Goal: Use online tool/utility

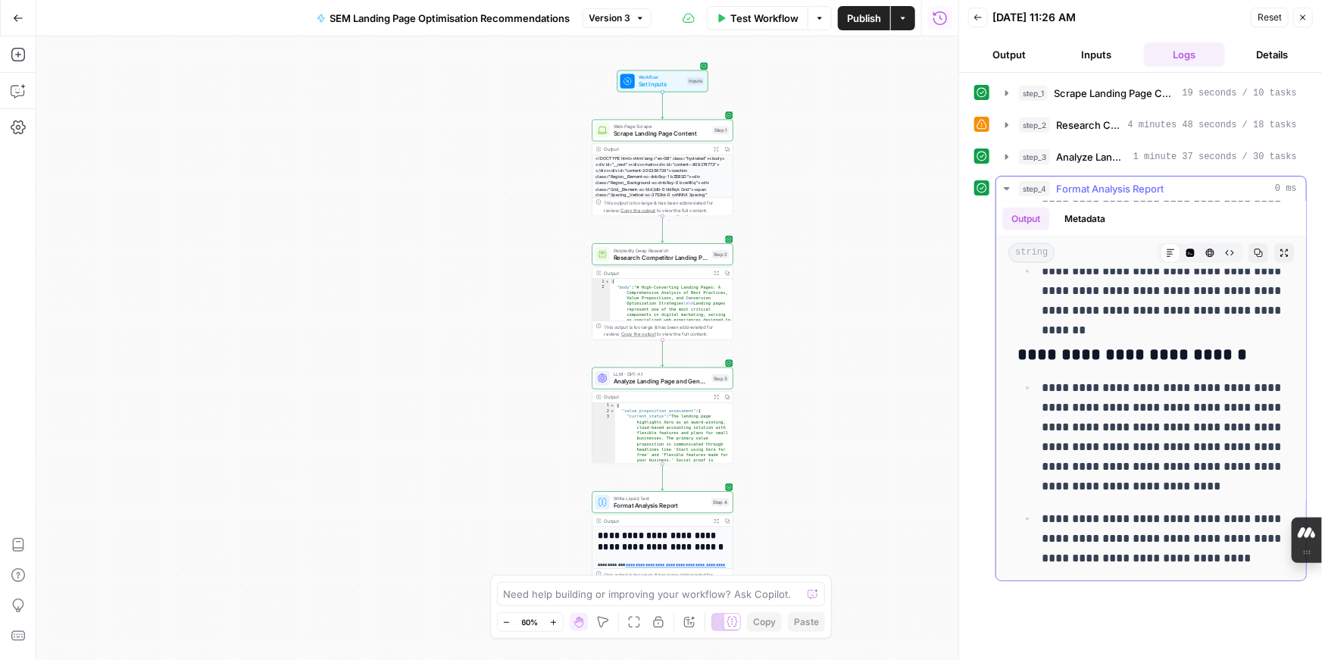
scroll to position [858, 0]
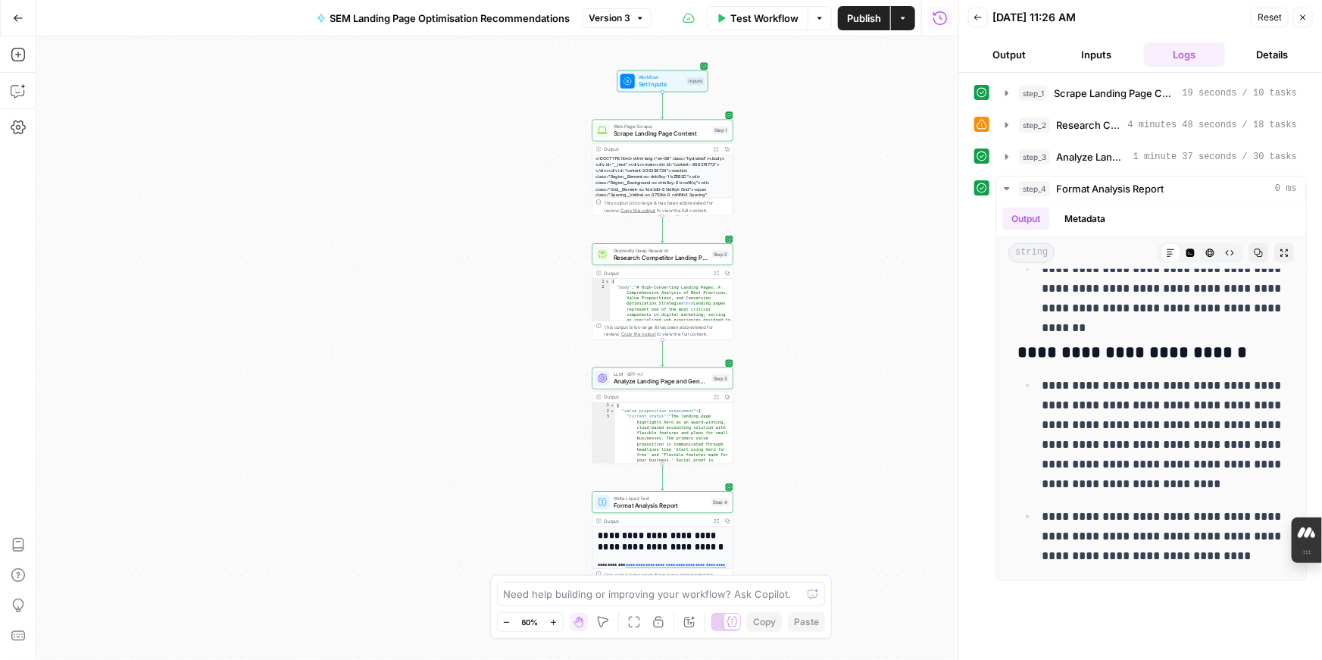
drag, startPoint x: 329, startPoint y: 18, endPoint x: 513, endPoint y: 20, distance: 184.1
click at [513, 20] on span "SEM Landing Page Optimisation Recommendations" at bounding box center [450, 18] width 240 height 15
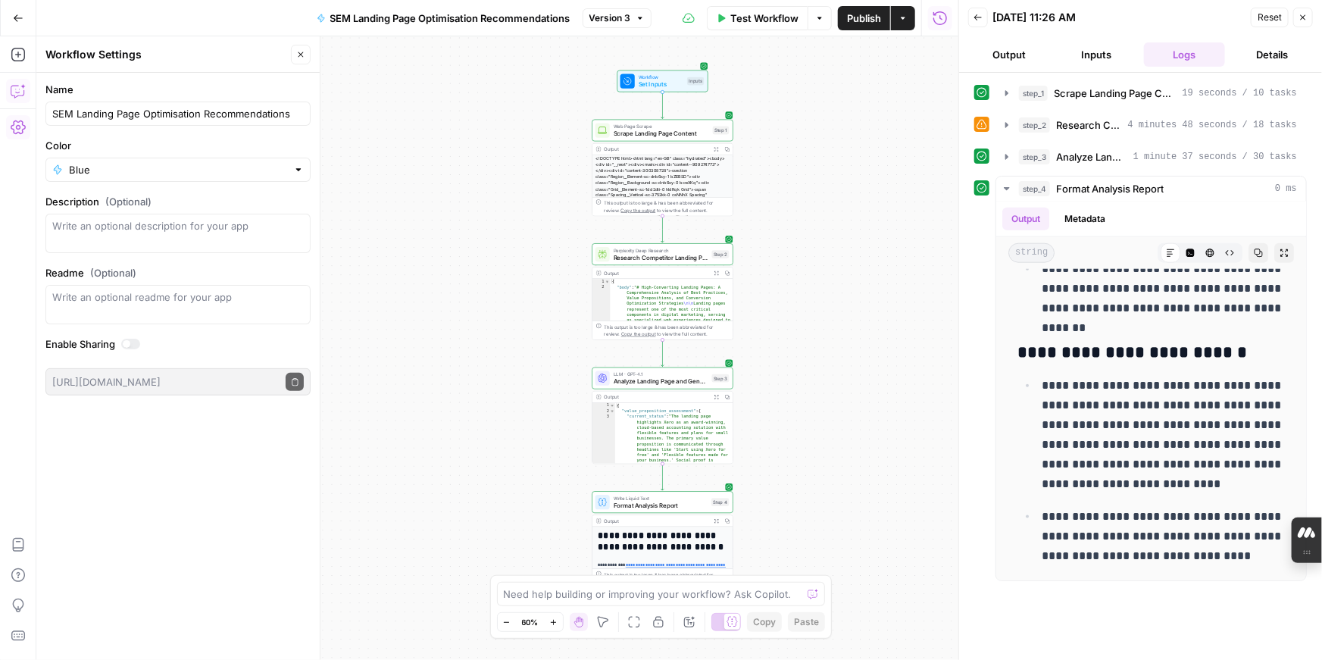
click at [17, 93] on icon "button" at bounding box center [18, 90] width 15 height 15
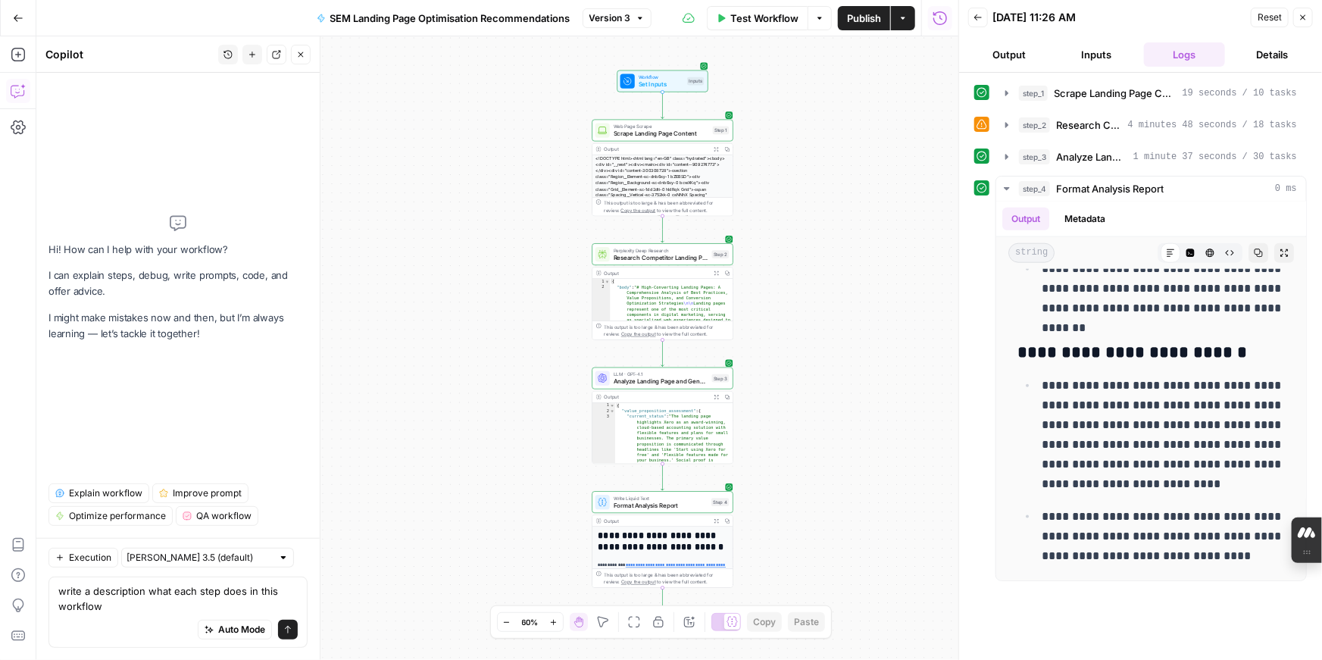
type textarea "write a description what each step does in this workflow"
drag, startPoint x: 330, startPoint y: 18, endPoint x: 492, endPoint y: 7, distance: 161.8
click at [492, 7] on button "SEM Landing Page Optimisation Recommendations" at bounding box center [444, 18] width 272 height 24
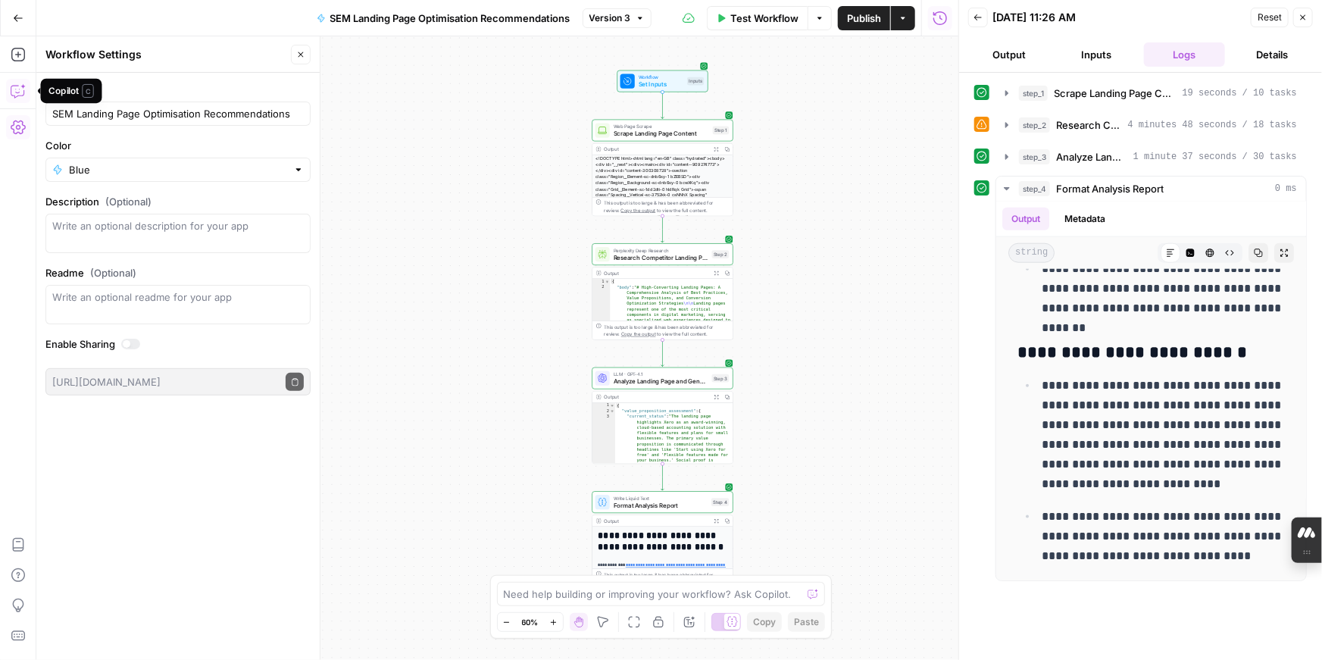
click at [21, 92] on icon "button" at bounding box center [18, 90] width 15 height 15
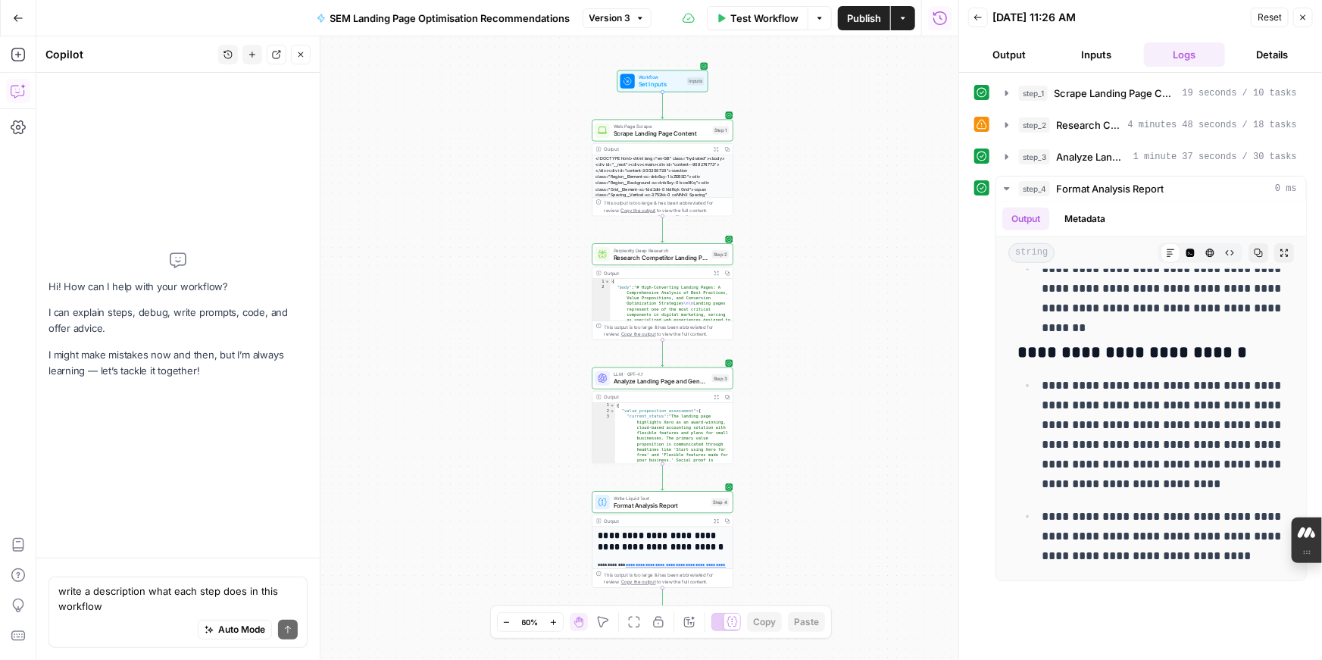
click at [167, 604] on textarea "write a description what each step does in this workflow" at bounding box center [177, 598] width 239 height 30
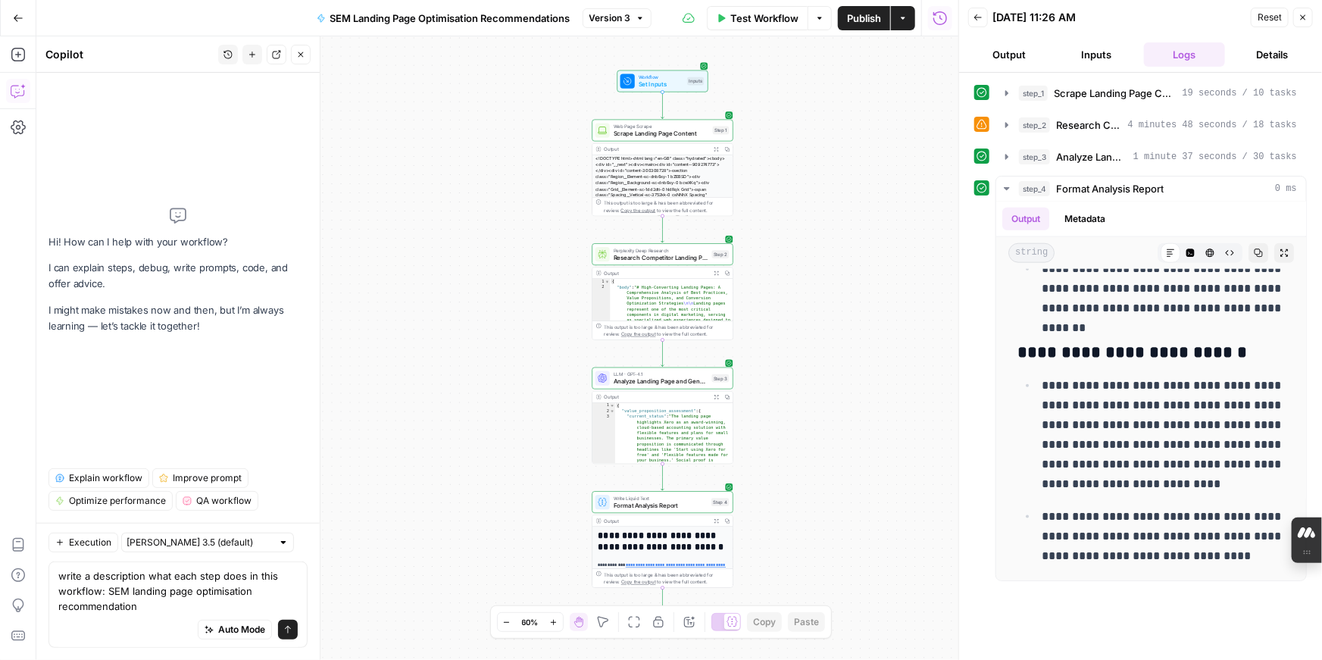
type textarea "write a description what each step does in this workflow: SEM landing page opti…"
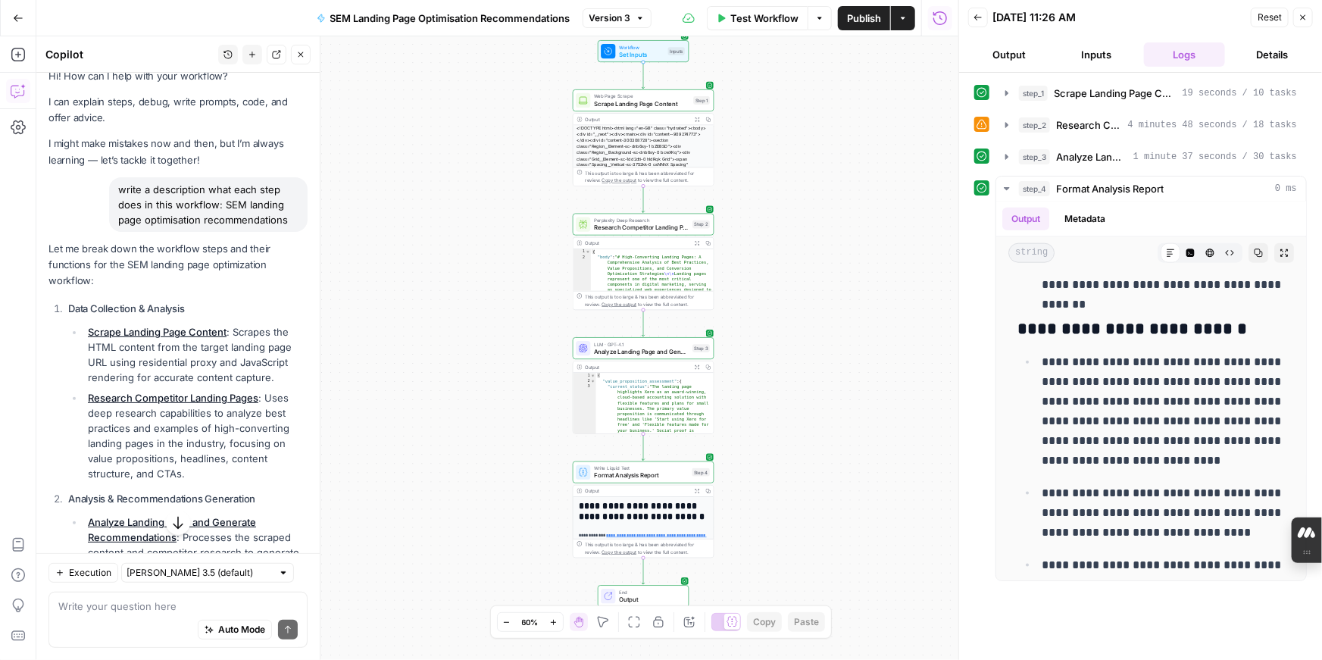
scroll to position [0, 0]
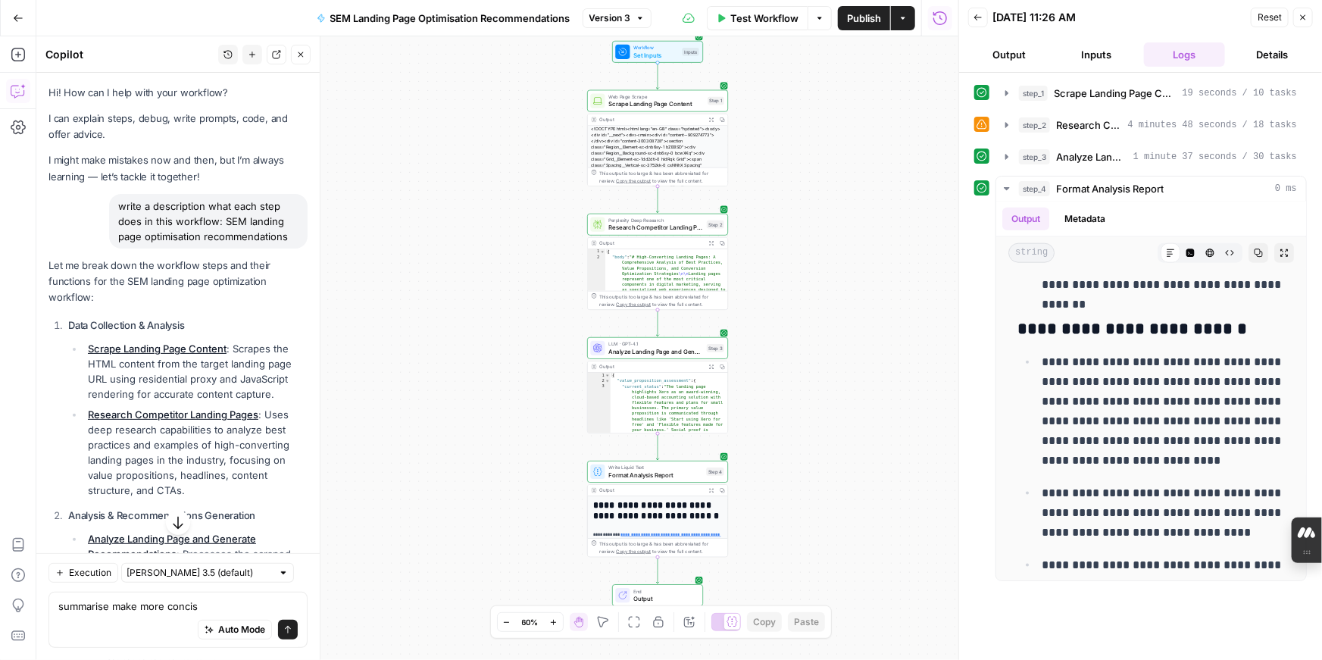
type textarea "summarise make more concise"
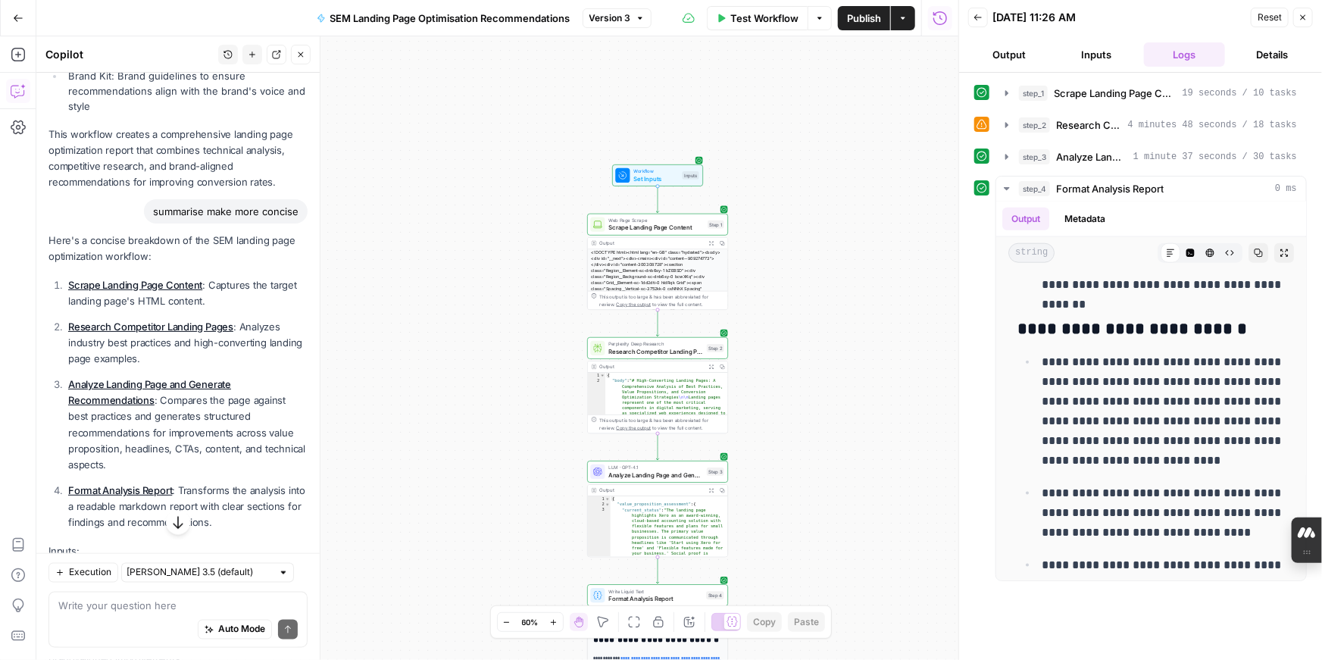
scroll to position [969, 0]
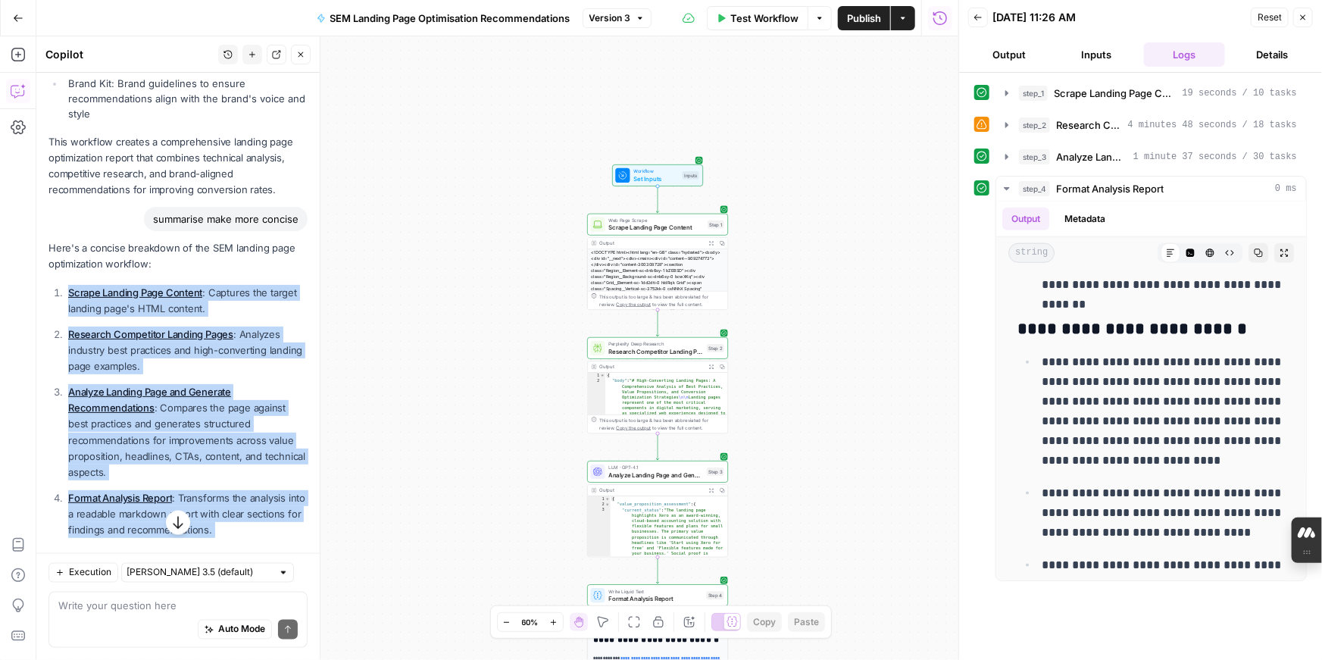
drag, startPoint x: 67, startPoint y: 291, endPoint x: 285, endPoint y: 542, distance: 332.0
click at [286, 543] on div "Here's a concise breakdown of the SEM landing page optimization workflow: Scrap…" at bounding box center [177, 457] width 259 height 434
copy div "Scrape Landing Page Content : Captures the target landing page's HTML content. …"
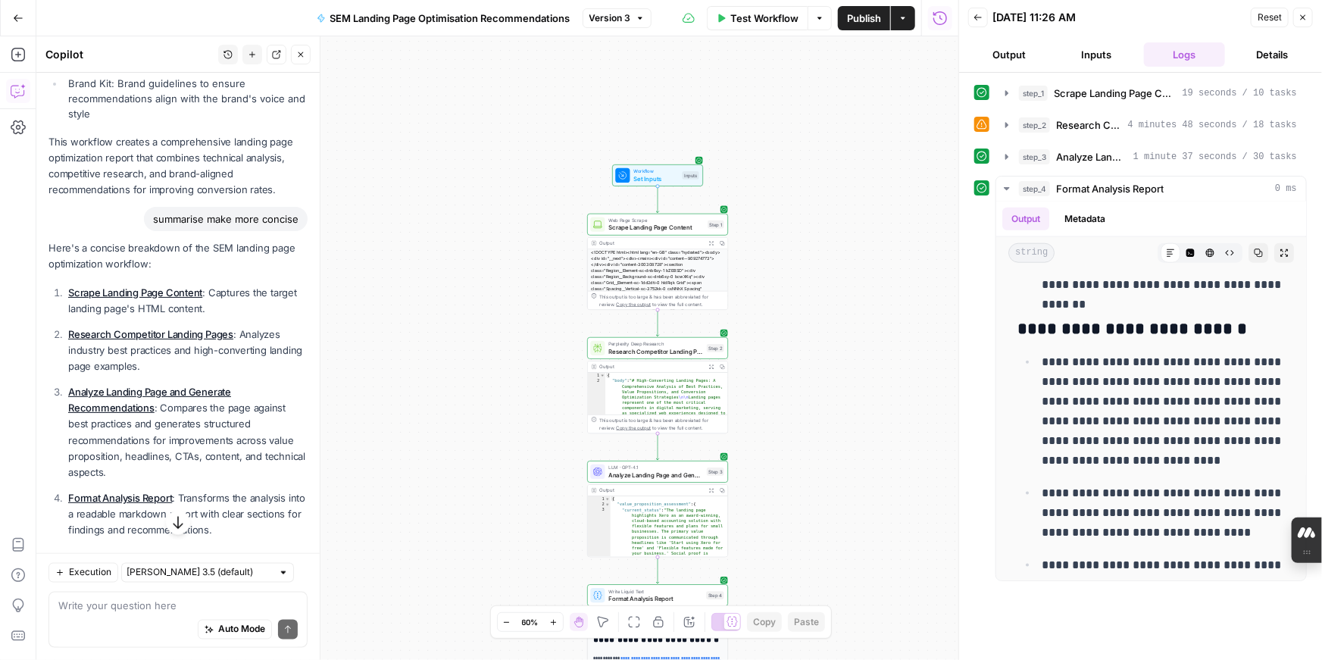
click at [79, 616] on div "Auto Mode Send" at bounding box center [177, 630] width 239 height 33
drag, startPoint x: 102, startPoint y: 608, endPoint x: 58, endPoint y: 606, distance: 44.0
click at [58, 607] on div "what are some improvement steps for this what are some improvement steps for th…" at bounding box center [177, 620] width 259 height 56
click at [273, 608] on textarea "suggest some improvement steps for this" at bounding box center [177, 606] width 239 height 15
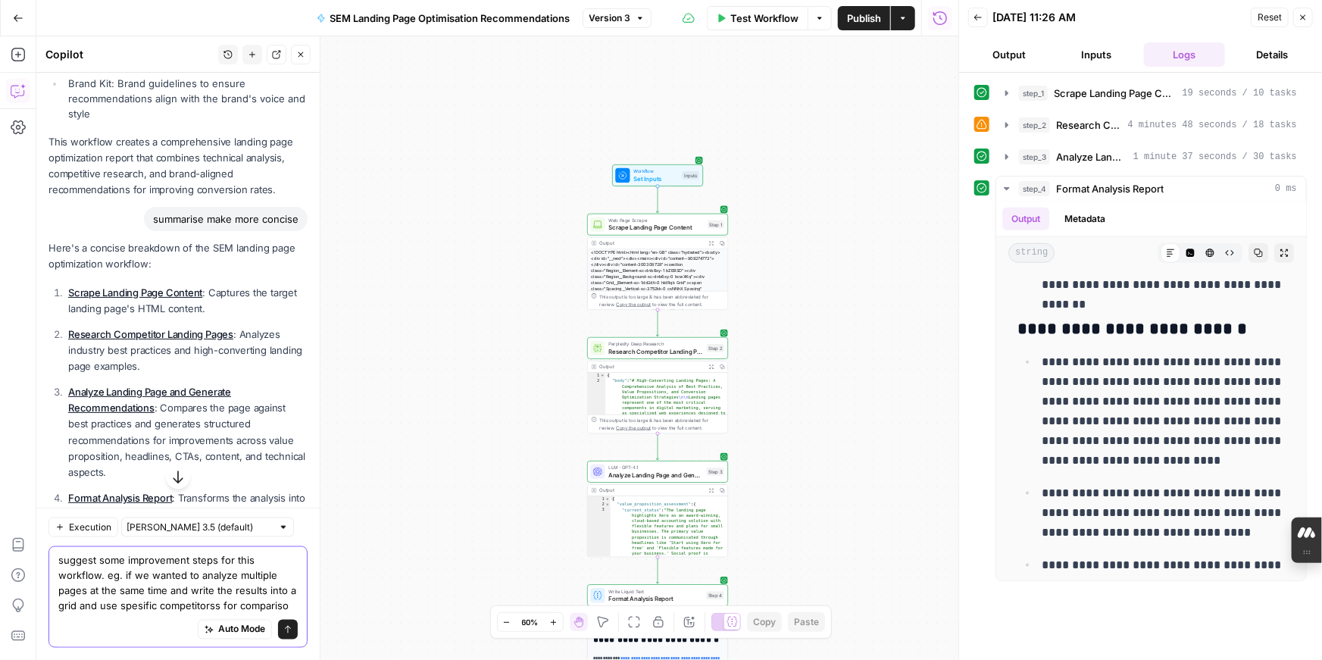
type textarea "suggest some improvement steps for this workflow. eg. if we wanted to analyze m…"
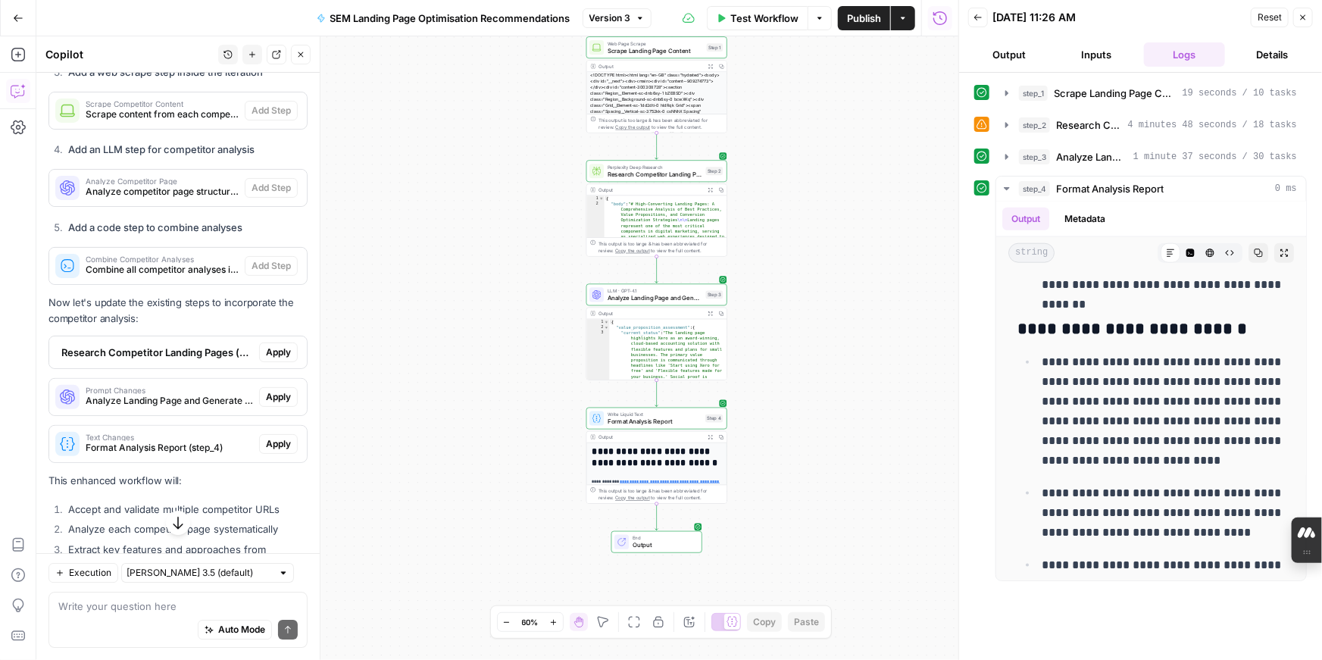
scroll to position [2208, 0]
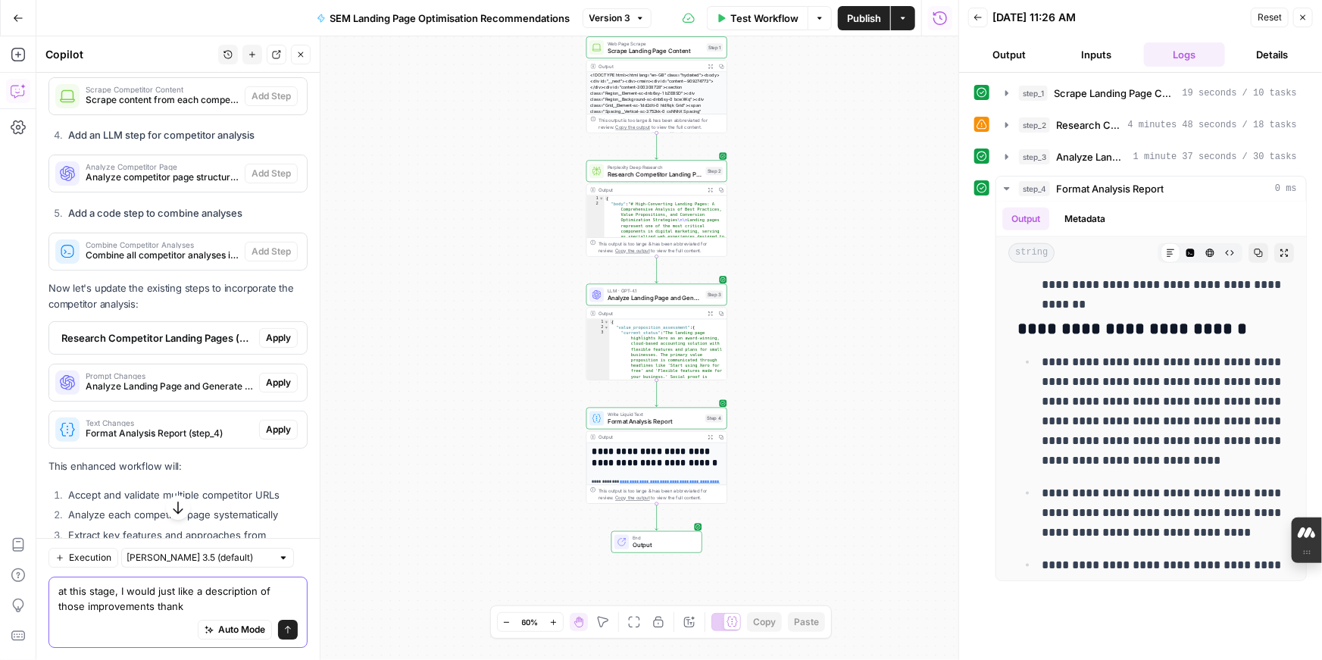
type textarea "at this stage, I would just like a description of those improvements thanks"
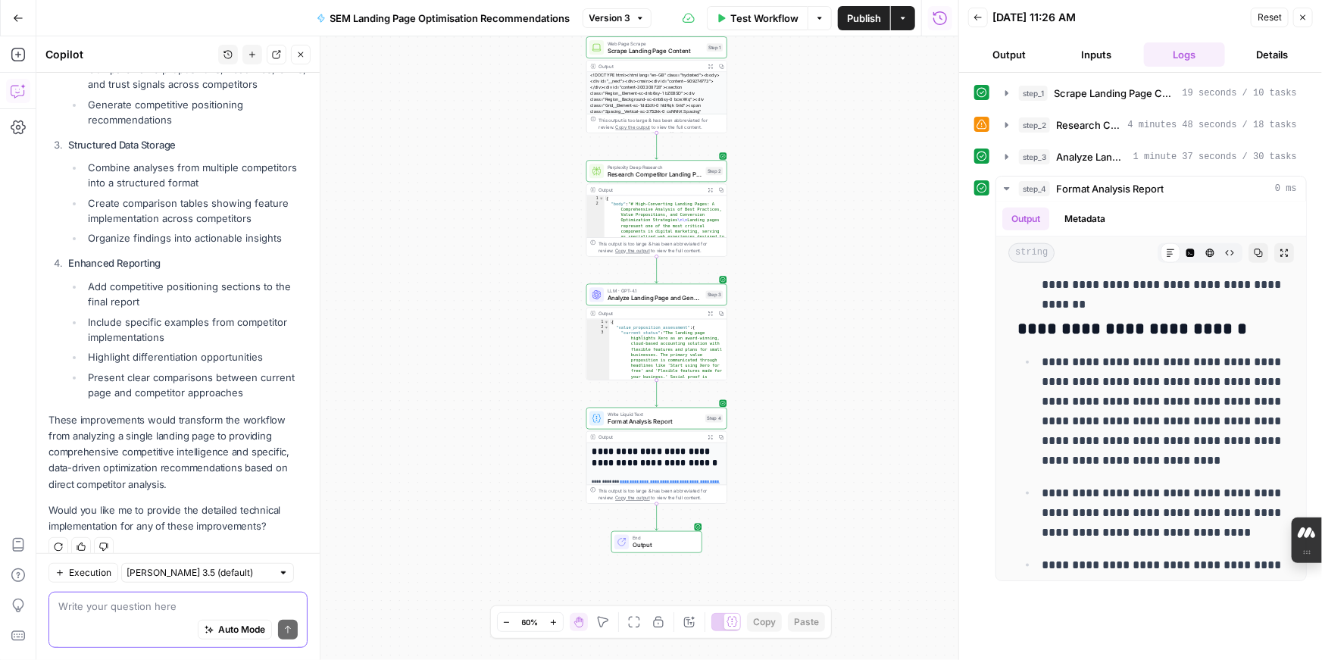
scroll to position [3245, 0]
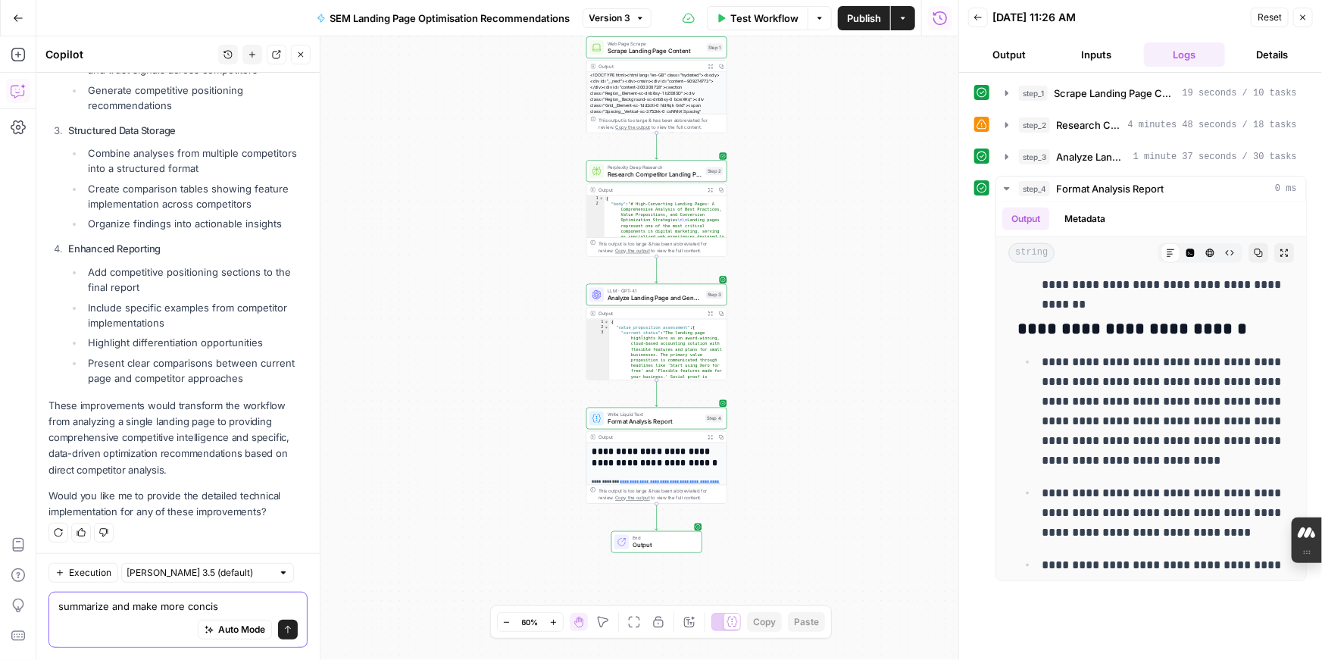
type textarea "summarize and make more concise"
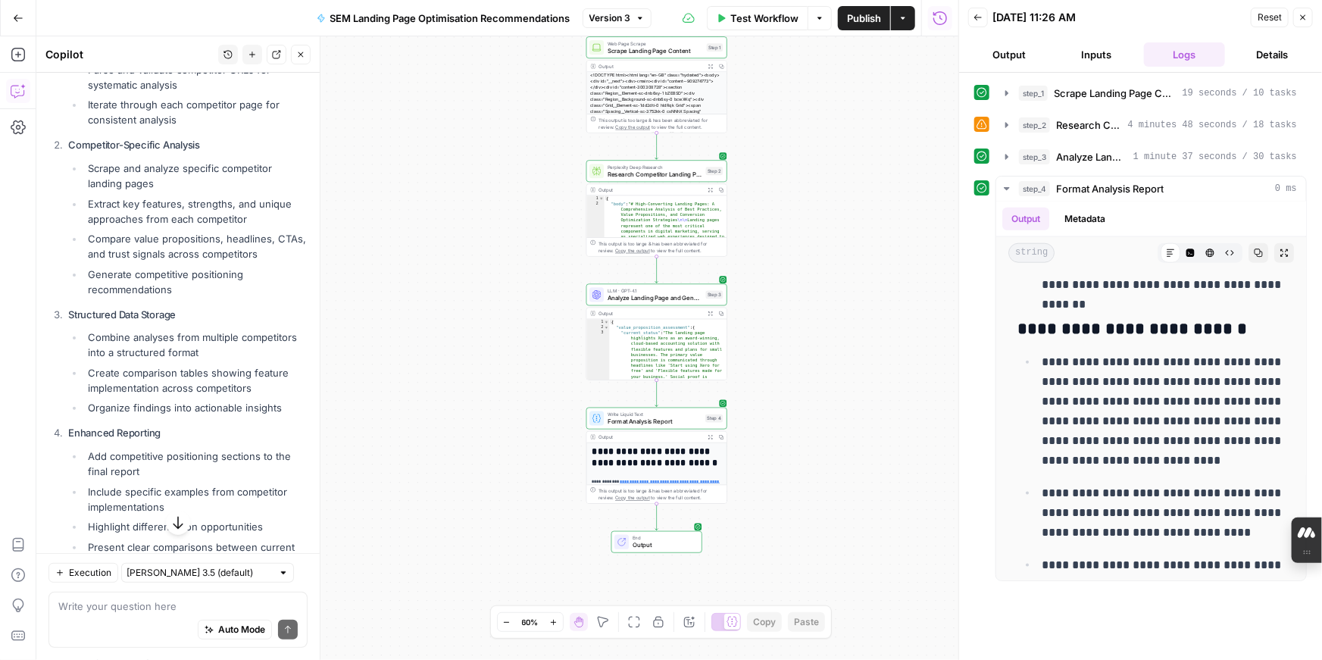
scroll to position [3545, 0]
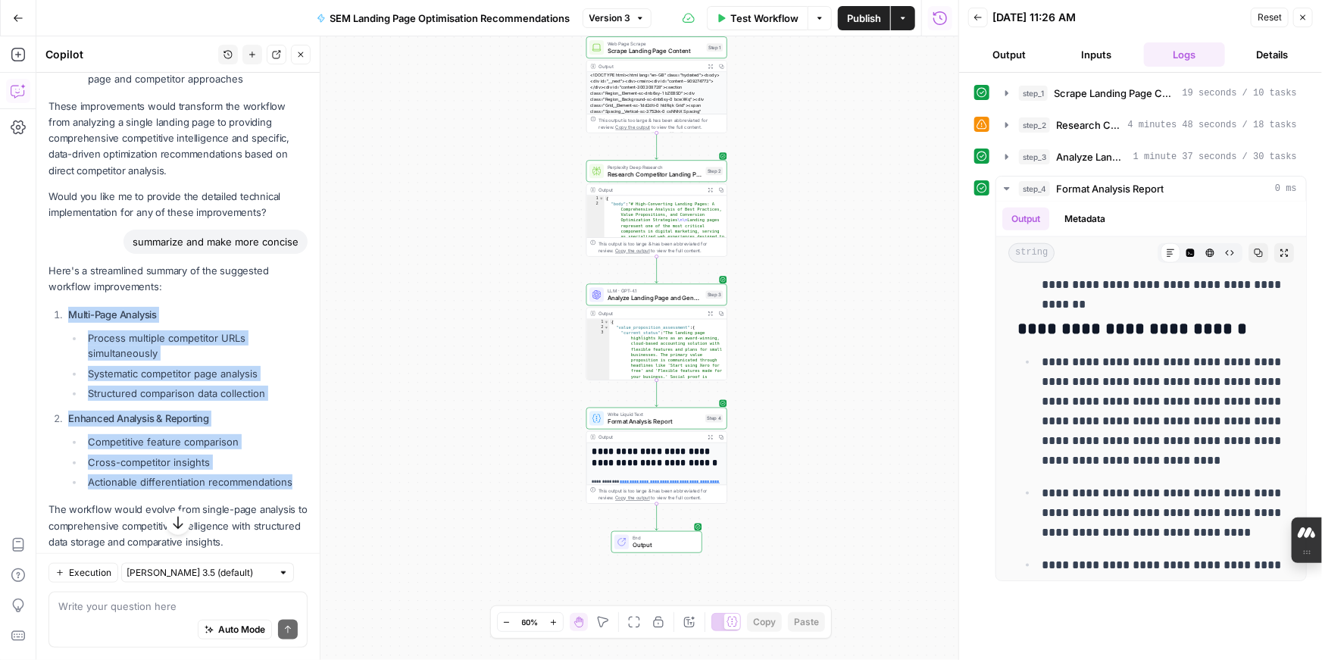
drag, startPoint x: 68, startPoint y: 311, endPoint x: 296, endPoint y: 480, distance: 284.3
click at [296, 480] on ol "Multi-Page Analysis Process multiple competitor URLs simultaneously Systematic …" at bounding box center [177, 398] width 259 height 183
copy ol "Multi-Page Analysis Process multiple competitor URLs simultaneously Systematic …"
